Goal: Task Accomplishment & Management: Manage account settings

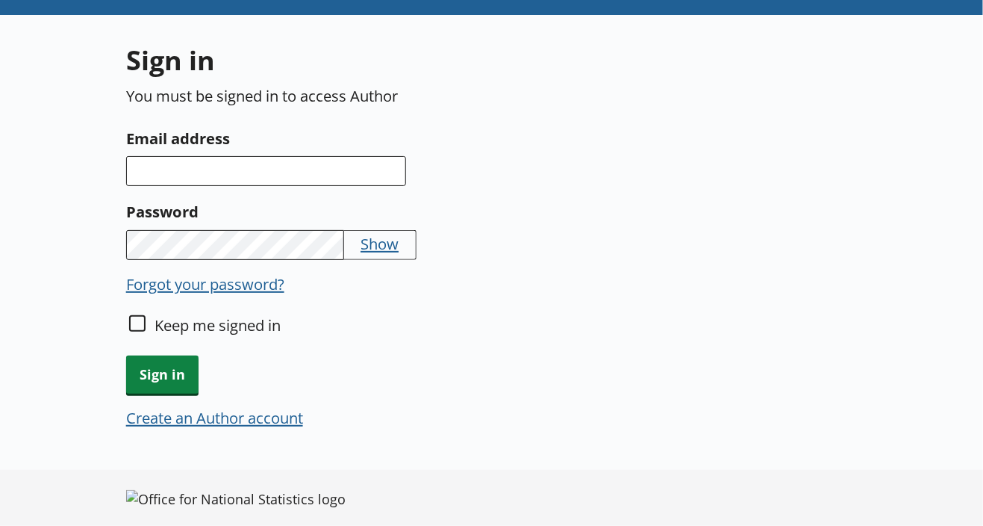
scroll to position [119, 0]
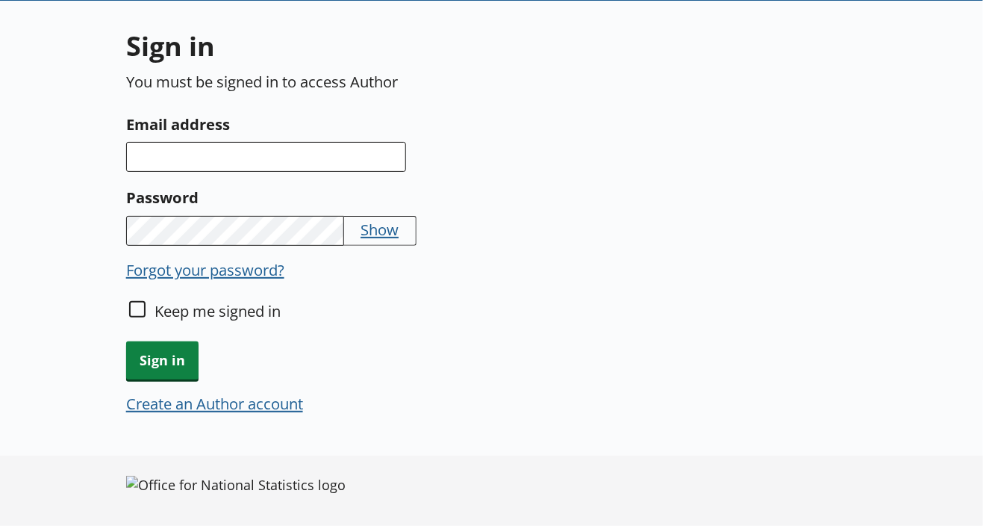
click at [237, 396] on button "Create an Author account" at bounding box center [214, 403] width 177 height 21
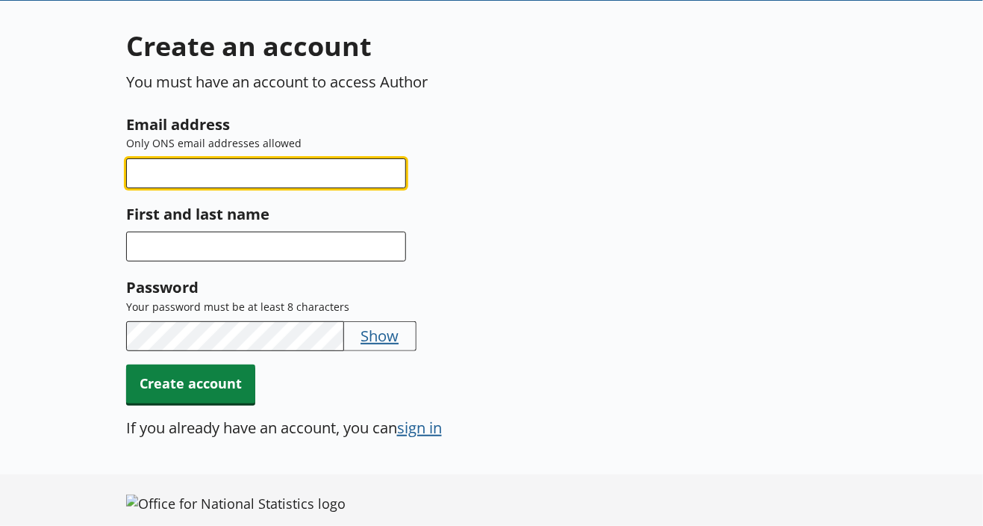
click at [155, 178] on input "Email address" at bounding box center [266, 173] width 280 height 30
type input "[PERSON_NAME][EMAIL_ADDRESS][PERSON_NAME][DOMAIN_NAME]"
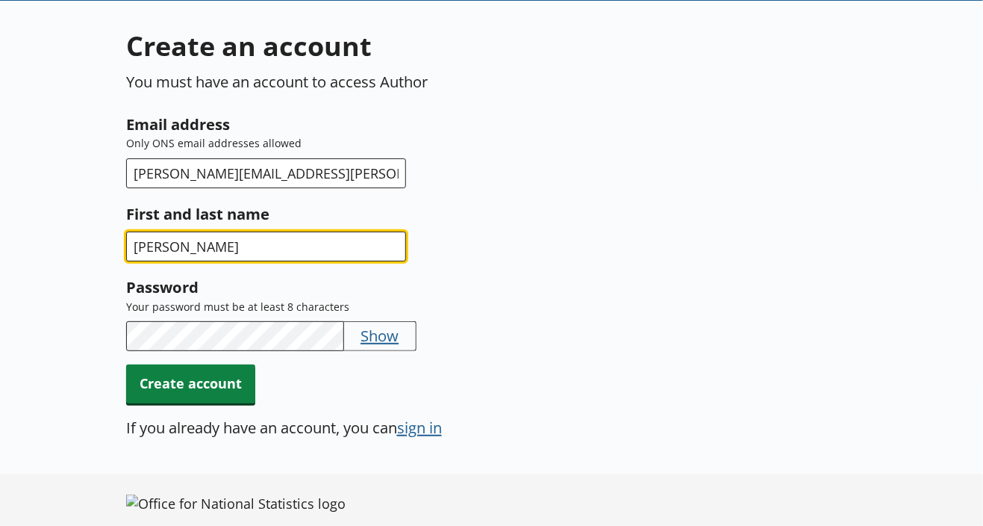
type input "Debbie Grace"
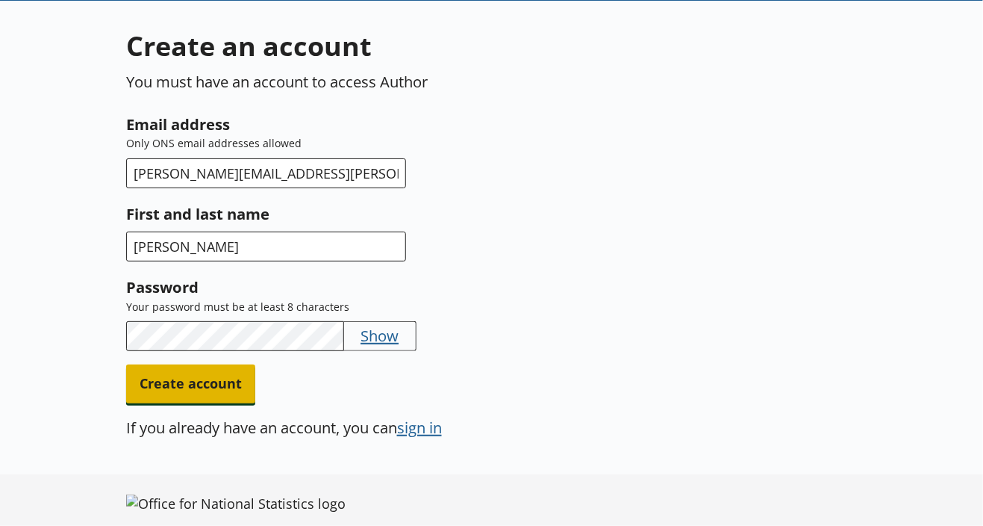
click at [230, 376] on span "Create account" at bounding box center [190, 383] width 129 height 38
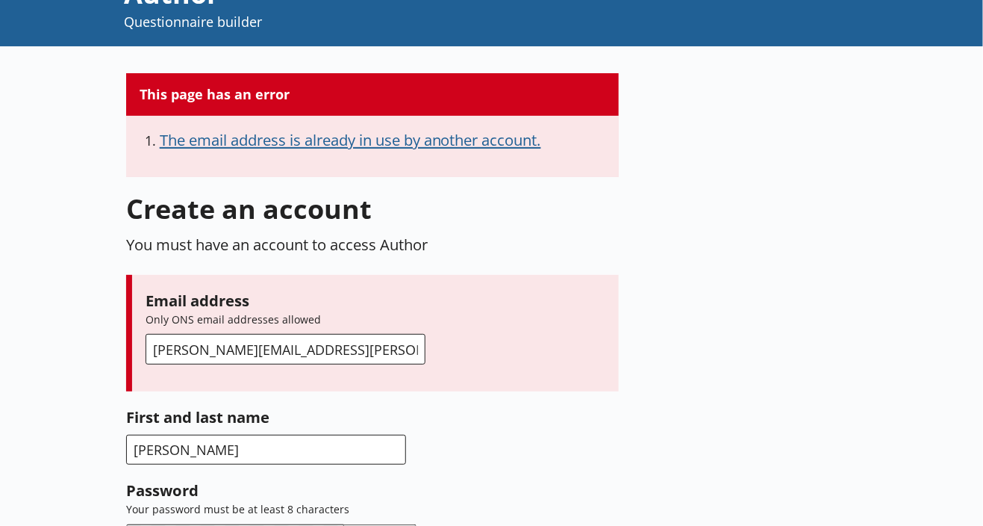
scroll to position [75, 0]
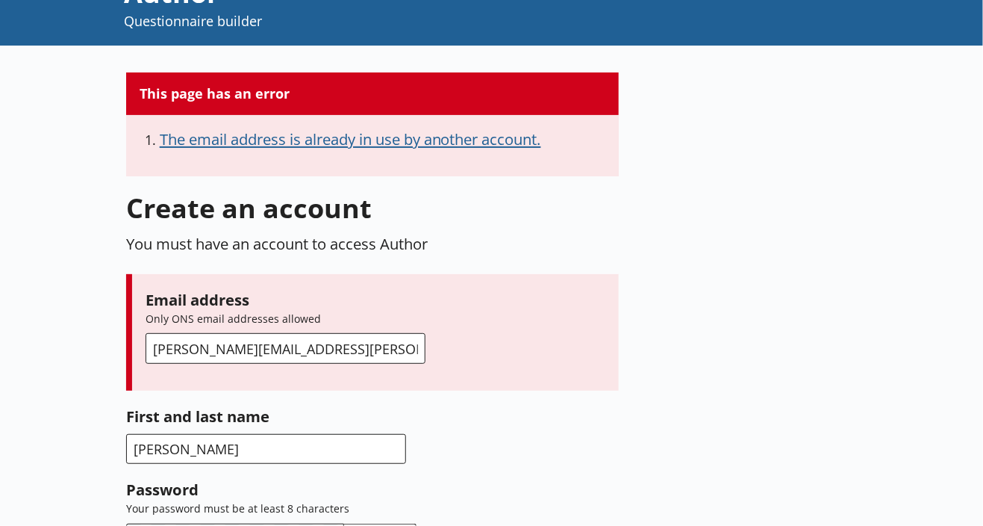
click at [323, 140] on button "The email address is already in use by another account." at bounding box center [350, 138] width 381 height 21
click at [305, 136] on button "The email address is already in use by another account." at bounding box center [350, 138] width 381 height 21
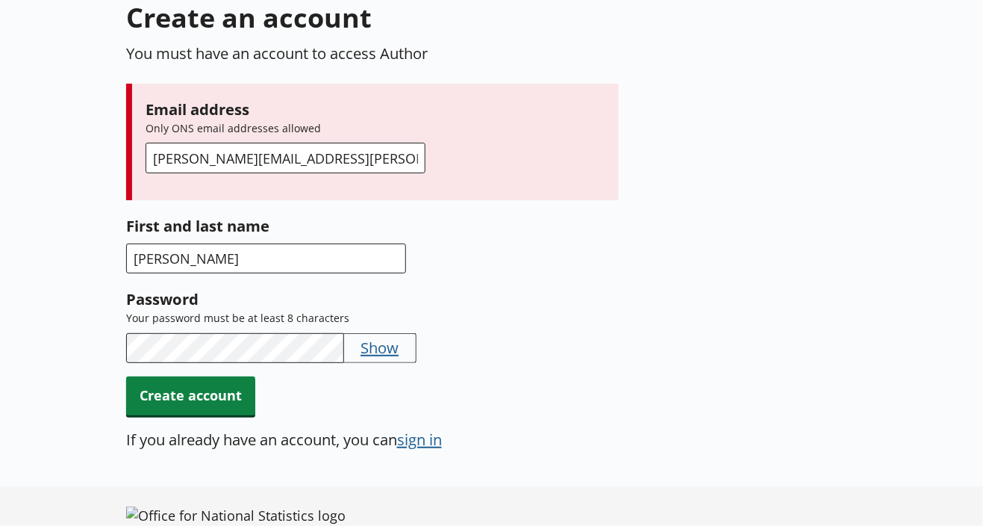
scroll to position [296, 0]
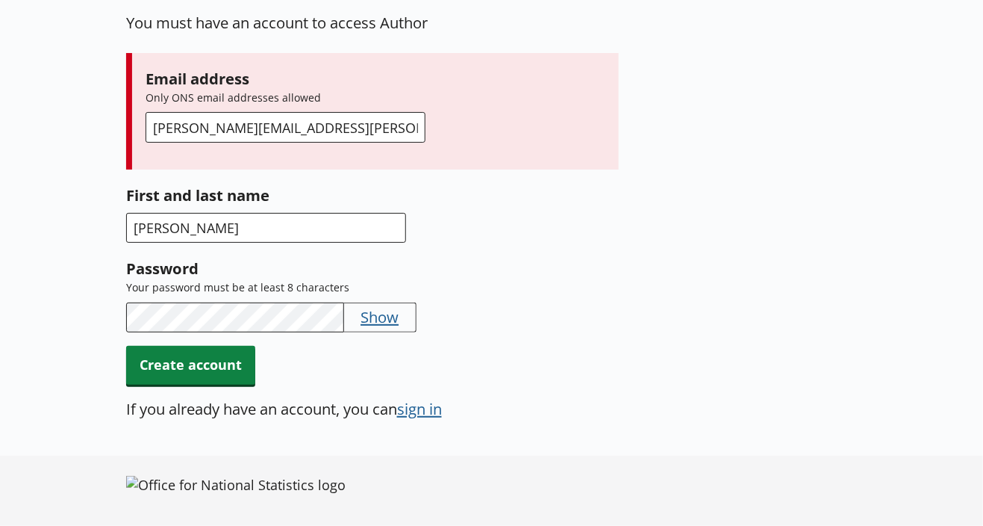
click at [424, 410] on button "sign in" at bounding box center [419, 408] width 45 height 21
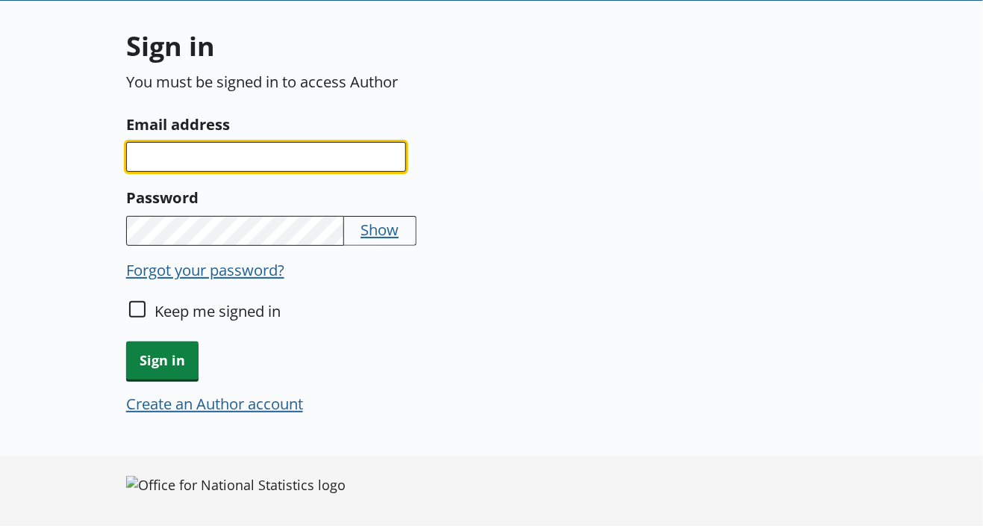
click at [199, 161] on input "Email address" at bounding box center [266, 157] width 280 height 30
type input "[PERSON_NAME][EMAIL_ADDRESS][PERSON_NAME][DOMAIN_NAME]"
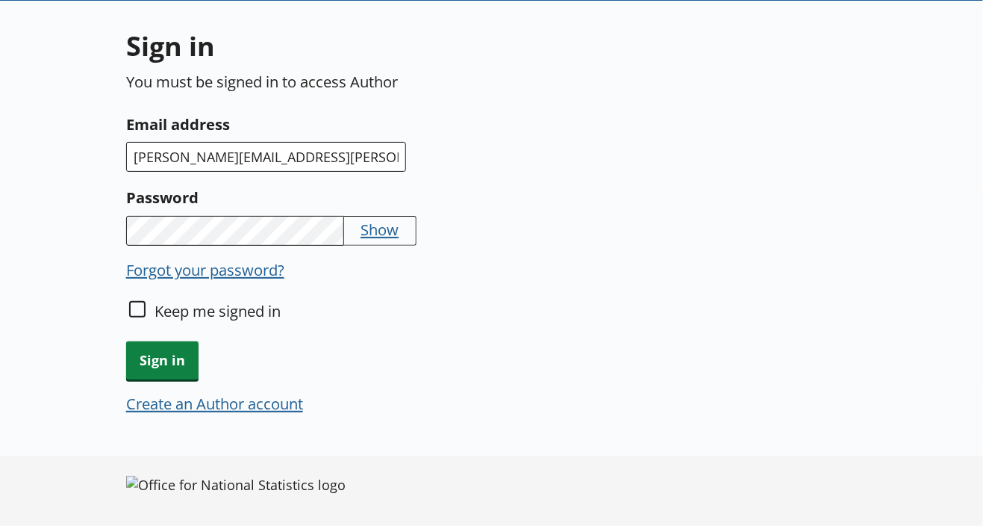
click at [184, 270] on button "Forgot your password?" at bounding box center [205, 269] width 158 height 21
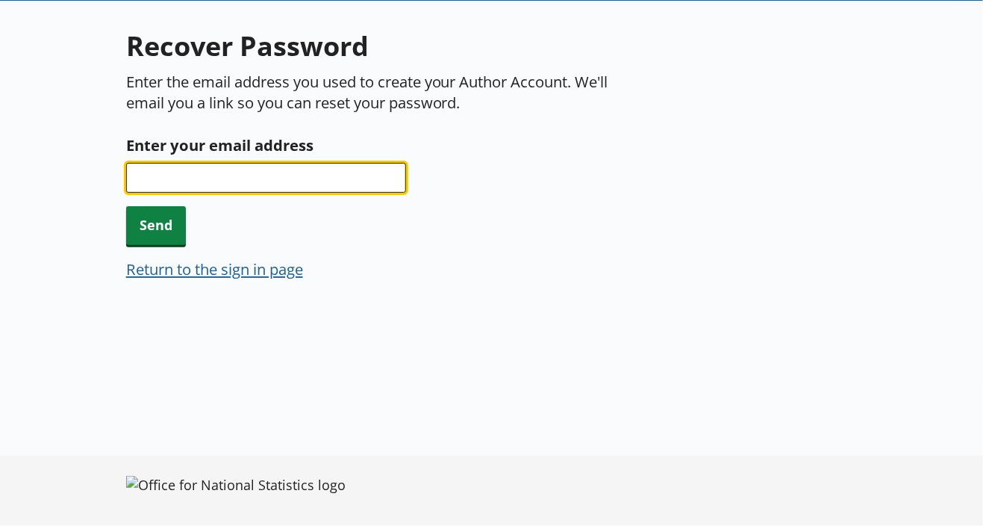
click at [167, 181] on input "Enter your email address" at bounding box center [266, 178] width 280 height 30
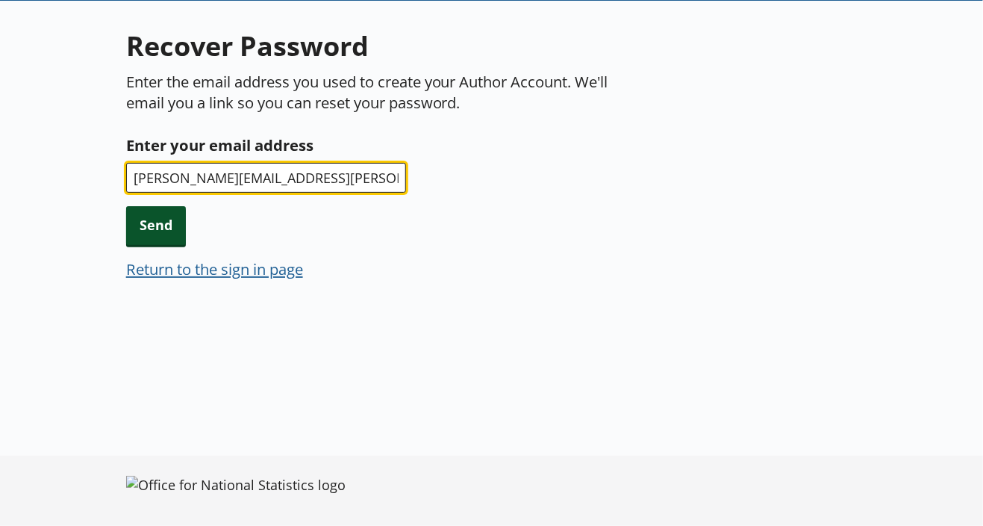
type input "[PERSON_NAME][EMAIL_ADDRESS][PERSON_NAME][DOMAIN_NAME]"
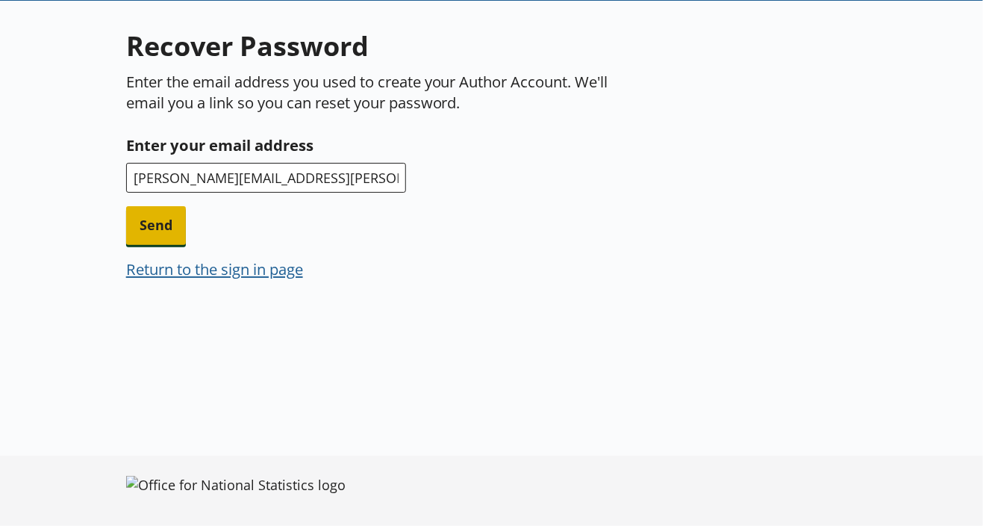
click at [161, 227] on span "Send" at bounding box center [156, 225] width 60 height 38
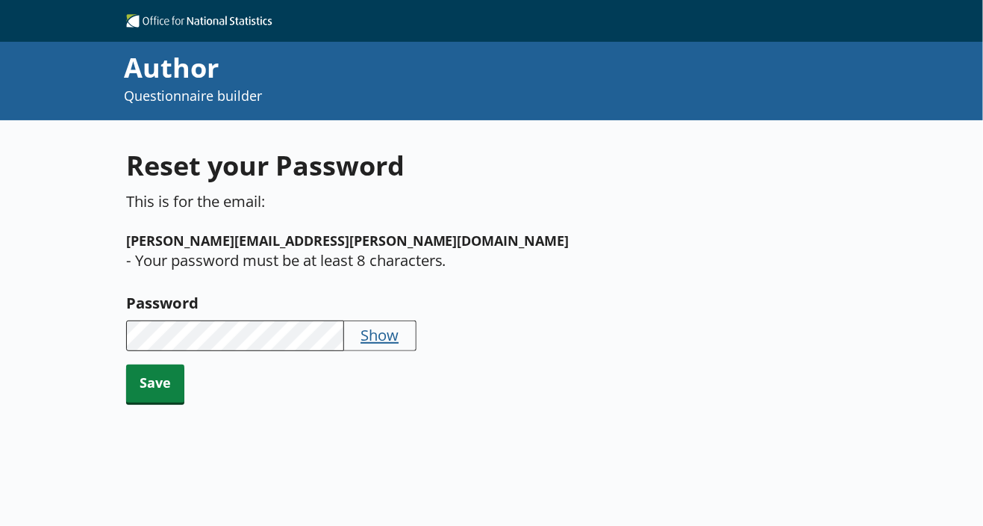
click at [364, 324] on button "Show" at bounding box center [380, 334] width 38 height 21
click at [148, 364] on span "Save" at bounding box center [155, 383] width 58 height 38
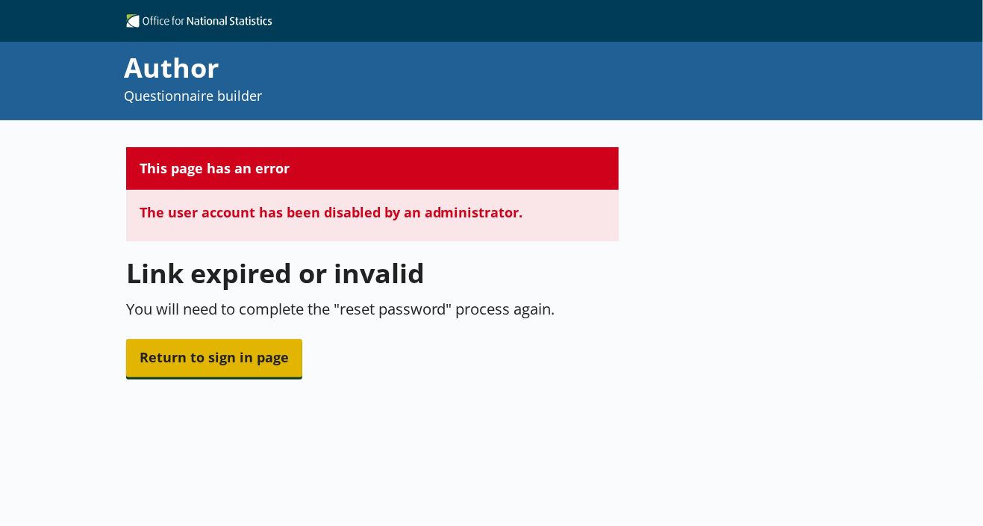
click at [214, 367] on span "Return to sign in page" at bounding box center [214, 358] width 176 height 38
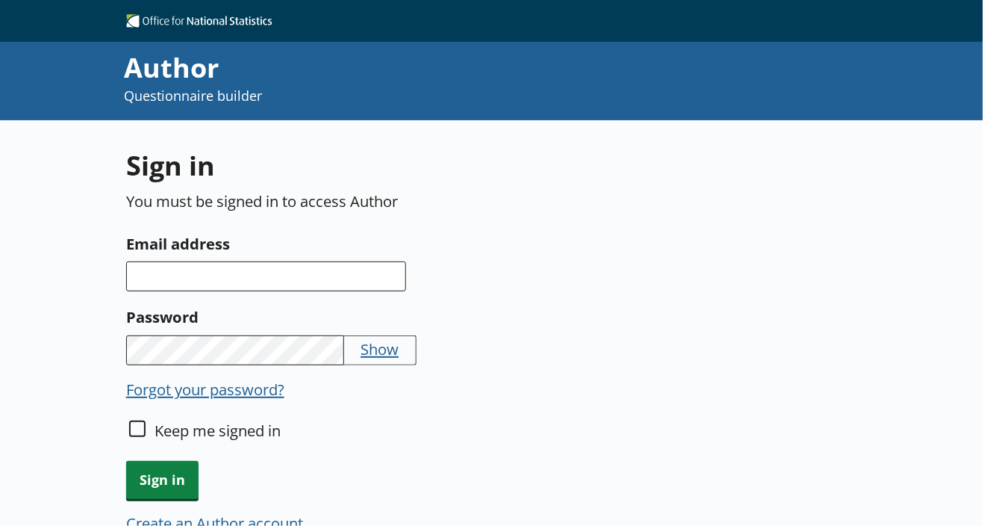
click at [225, 384] on button "Forgot your password?" at bounding box center [205, 388] width 158 height 21
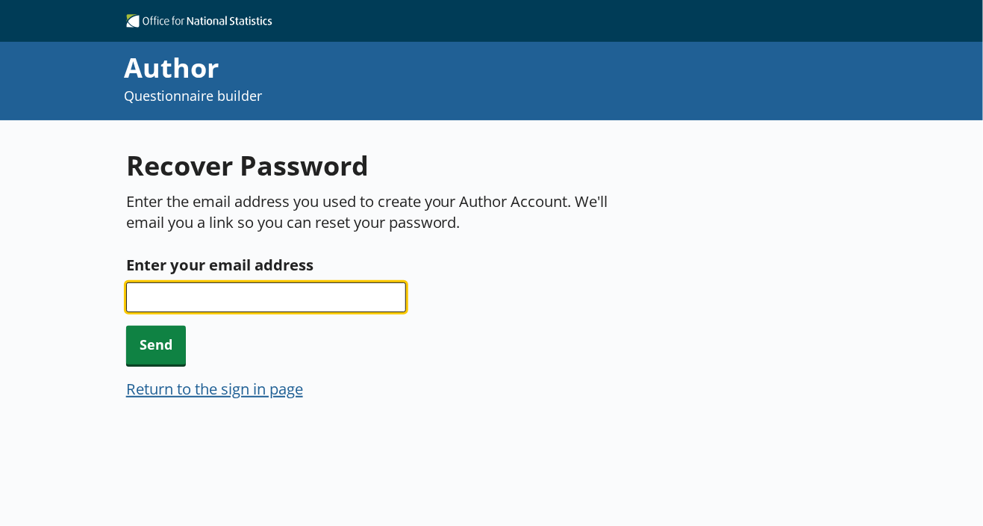
click at [222, 303] on input "Enter your email address" at bounding box center [266, 297] width 280 height 30
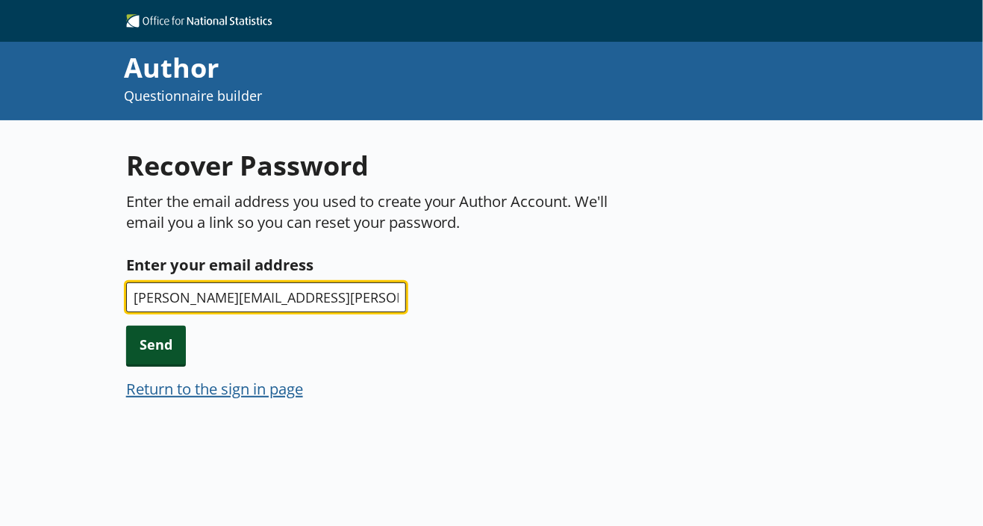
type input "[PERSON_NAME][EMAIL_ADDRESS][PERSON_NAME][DOMAIN_NAME]"
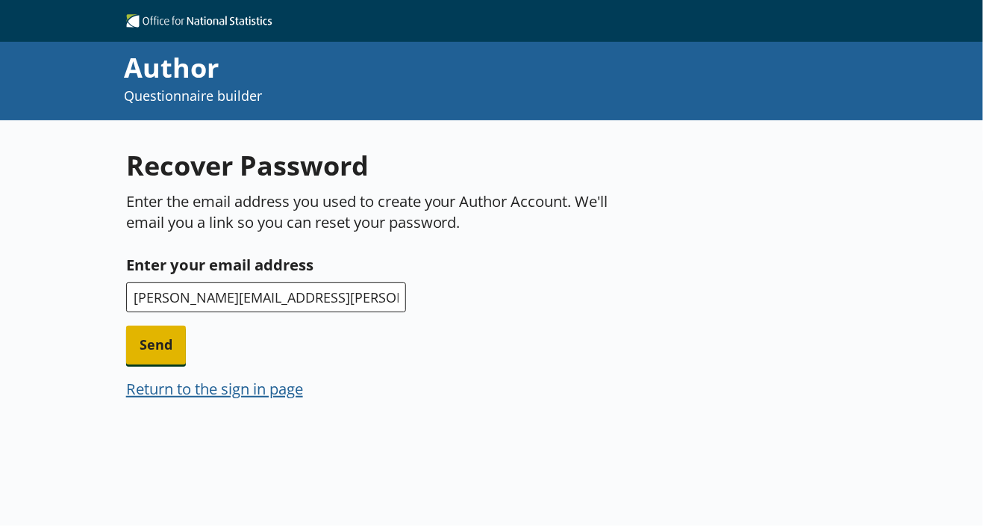
click at [155, 328] on span "Send" at bounding box center [156, 344] width 60 height 38
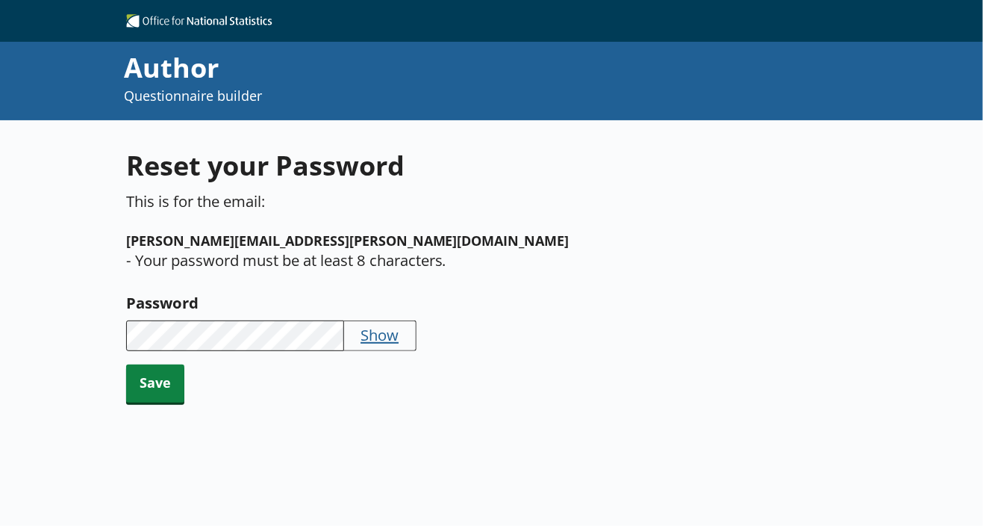
click at [396, 324] on button "Show" at bounding box center [380, 334] width 38 height 21
click at [154, 364] on span "Save" at bounding box center [155, 383] width 58 height 38
